Goal: Task Accomplishment & Management: Use online tool/utility

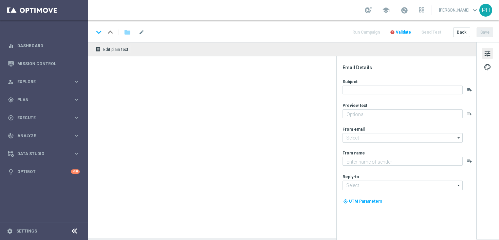
type textarea "Dein Extra zum LOTTO 6 aus 45."
type textarea "Lottoland"
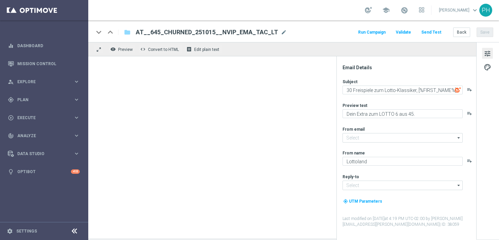
type input "mail@crm.lottoland.com"
type input "service@lottoland.com"
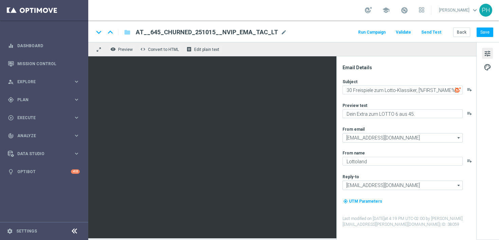
click at [434, 32] on button "Send Test" at bounding box center [431, 32] width 22 height 9
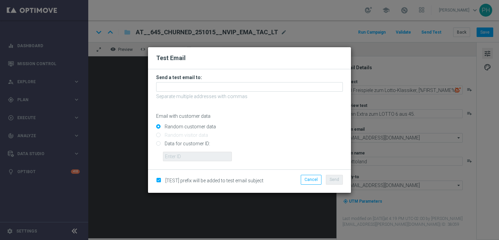
click at [184, 145] on input "Data for customer ID:" at bounding box center [249, 147] width 187 height 10
radio input "true"
click at [194, 151] on input "Data for customer ID:" at bounding box center [249, 147] width 187 height 10
click at [195, 156] on input "text" at bounding box center [197, 157] width 69 height 10
paste input "223709843"
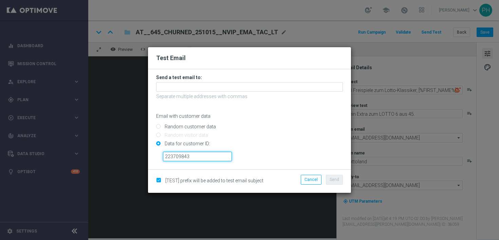
type input "223709843"
click at [208, 81] on form "Send a test email to: Separate multiple addresses with commas Email with custom…" at bounding box center [249, 117] width 187 height 87
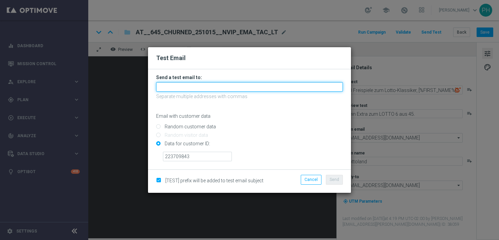
click at [200, 89] on input "text" at bounding box center [249, 87] width 187 height 10
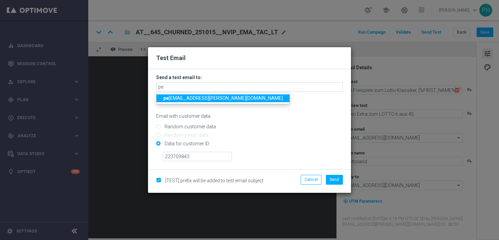
click at [202, 96] on span "pe ter.huber@lottoland.com" at bounding box center [222, 97] width 119 height 5
type input "peter.huber@lottoland.com"
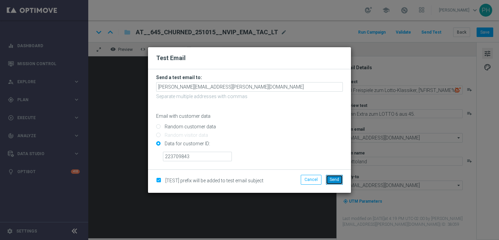
click at [338, 178] on span "Send" at bounding box center [334, 179] width 10 height 5
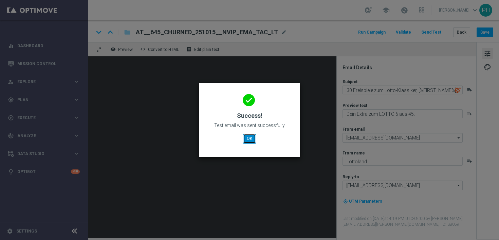
click at [246, 141] on button "OK" at bounding box center [249, 139] width 13 height 10
